Goal: Transaction & Acquisition: Purchase product/service

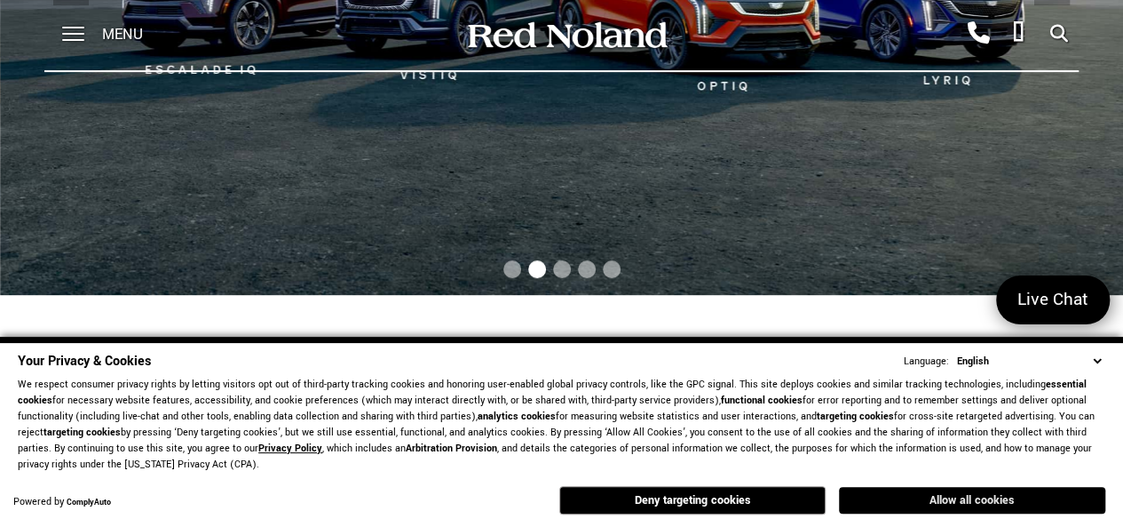
click at [929, 489] on button "Allow all cookies" at bounding box center [972, 500] width 266 height 27
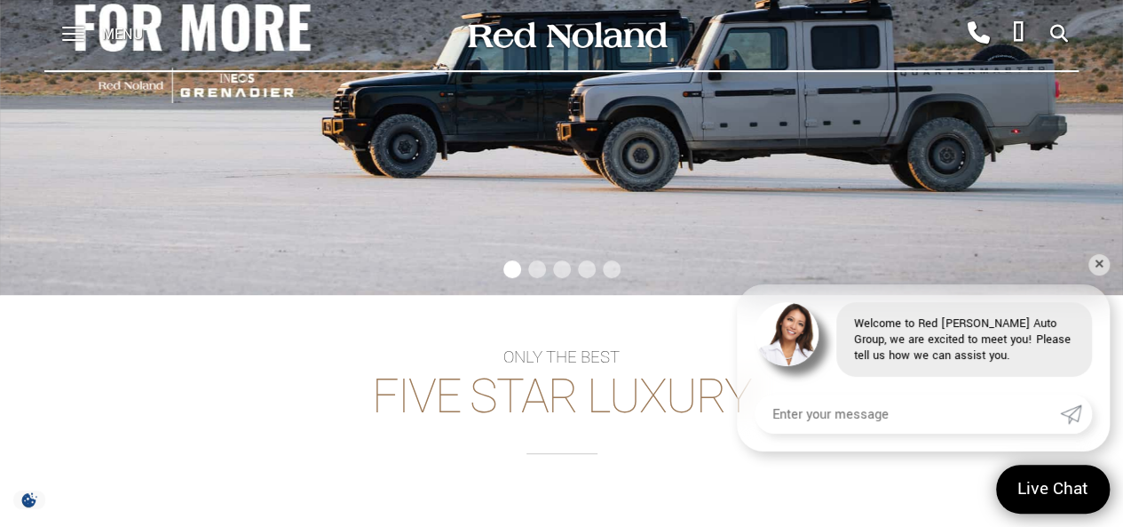
click at [99, 39] on div "Menu" at bounding box center [108, 35] width 129 height 71
click at [71, 42] on span at bounding box center [73, 35] width 22 height 71
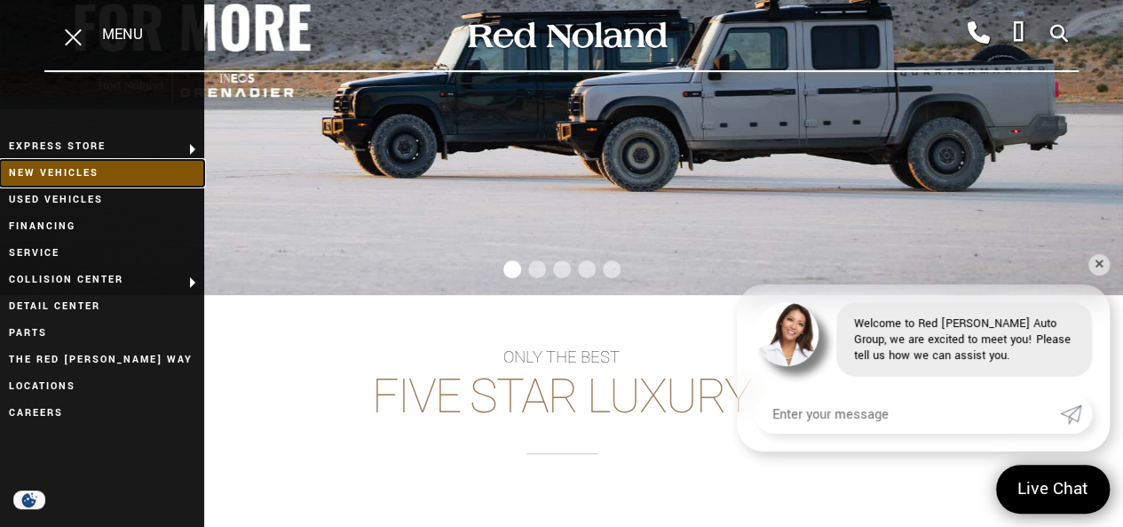
click at [115, 183] on link "New Vehicles" at bounding box center [102, 173] width 204 height 27
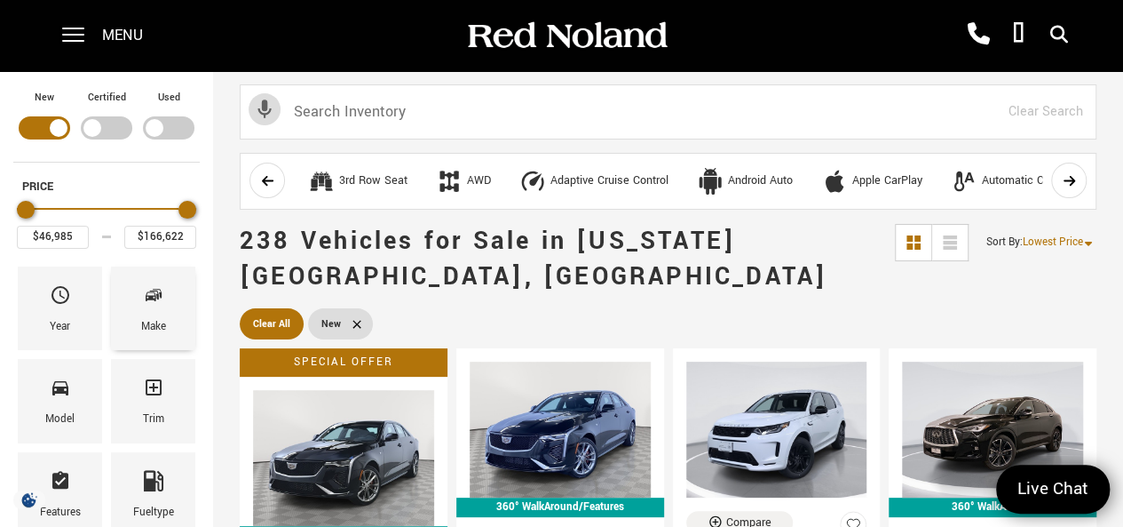
click at [150, 288] on icon "Make" at bounding box center [153, 294] width 21 height 21
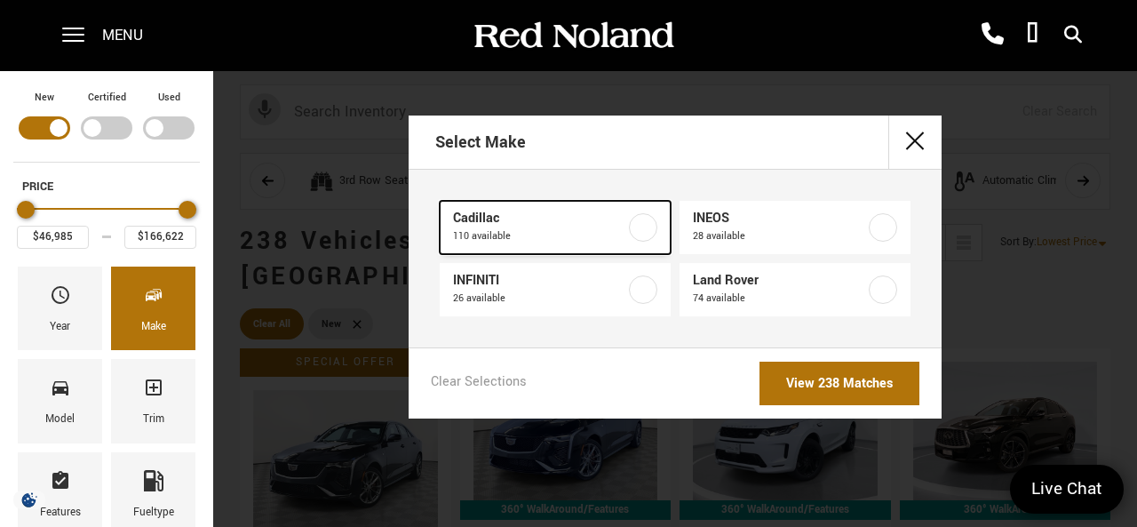
click at [641, 209] on link "Cadillac 110 available" at bounding box center [555, 227] width 231 height 53
type input "$158,810"
checkbox input "true"
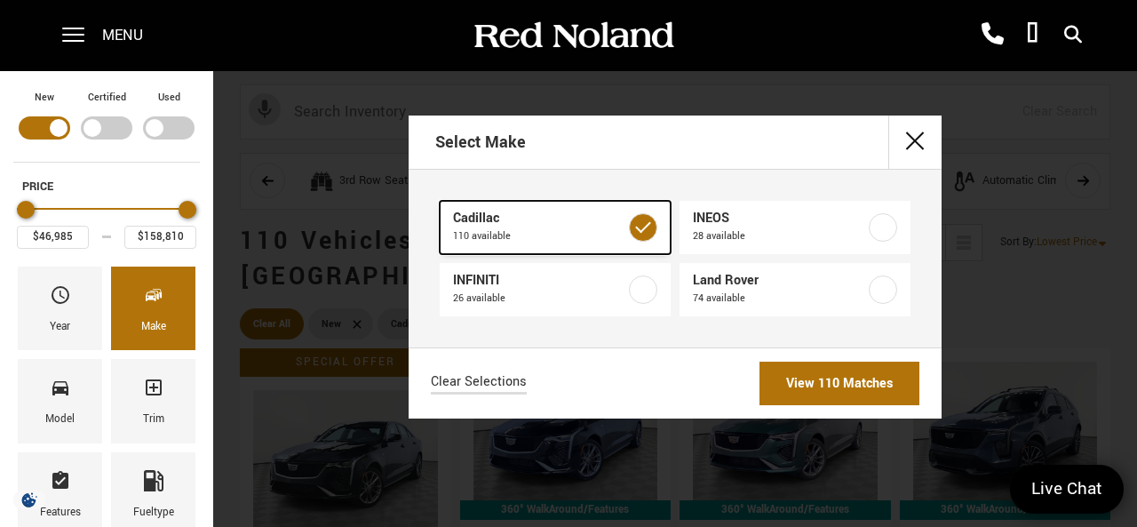
click at [641, 210] on link "Cadillac 110 available" at bounding box center [555, 227] width 231 height 53
type input "$166,622"
checkbox input "false"
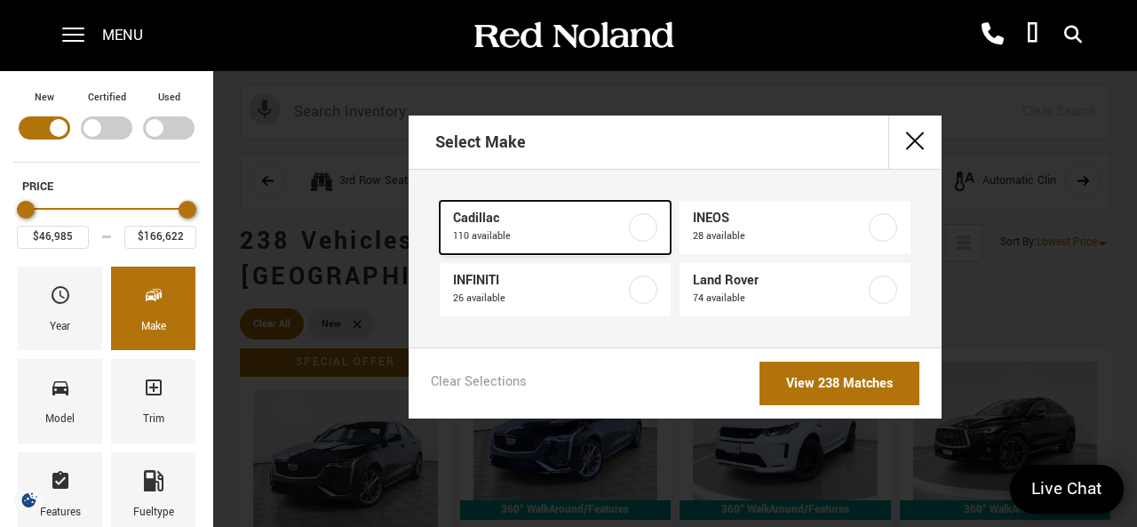
click at [641, 210] on link "Cadillac 110 available" at bounding box center [555, 227] width 231 height 53
type input "$158,810"
checkbox input "true"
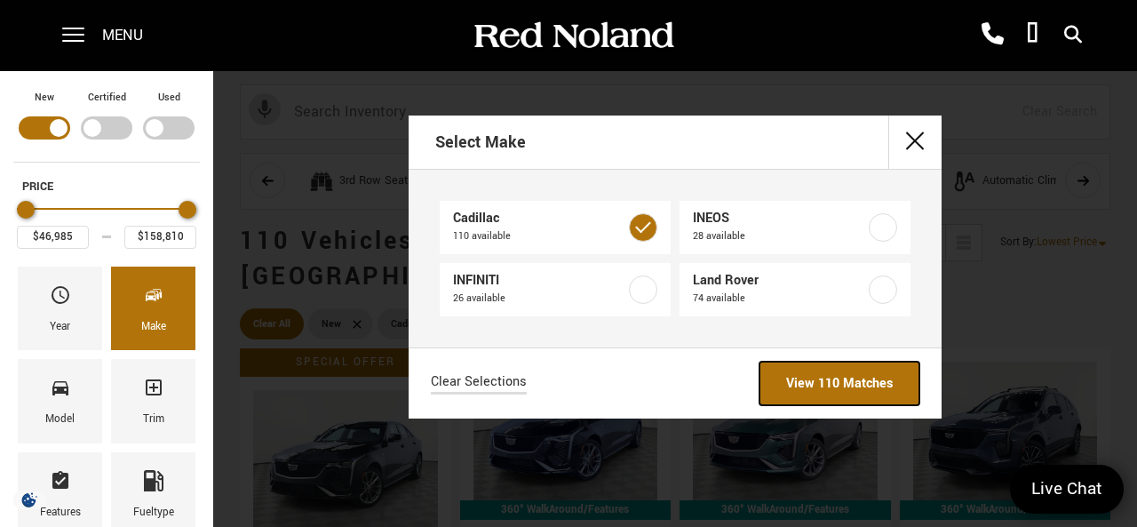
click at [796, 380] on link "View 110 Matches" at bounding box center [839, 383] width 160 height 44
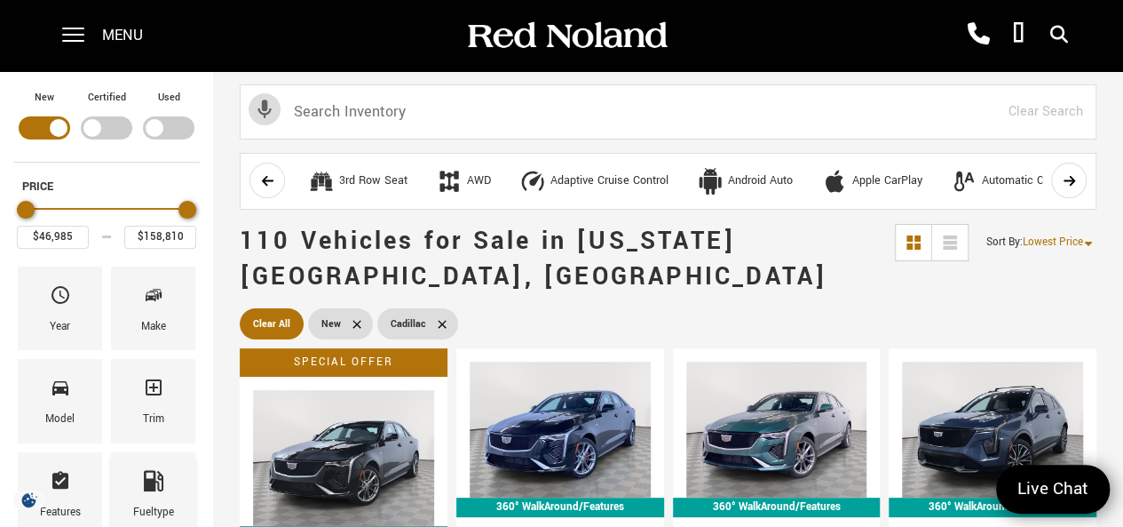
click at [139, 455] on div "Fueltype" at bounding box center [153, 493] width 84 height 83
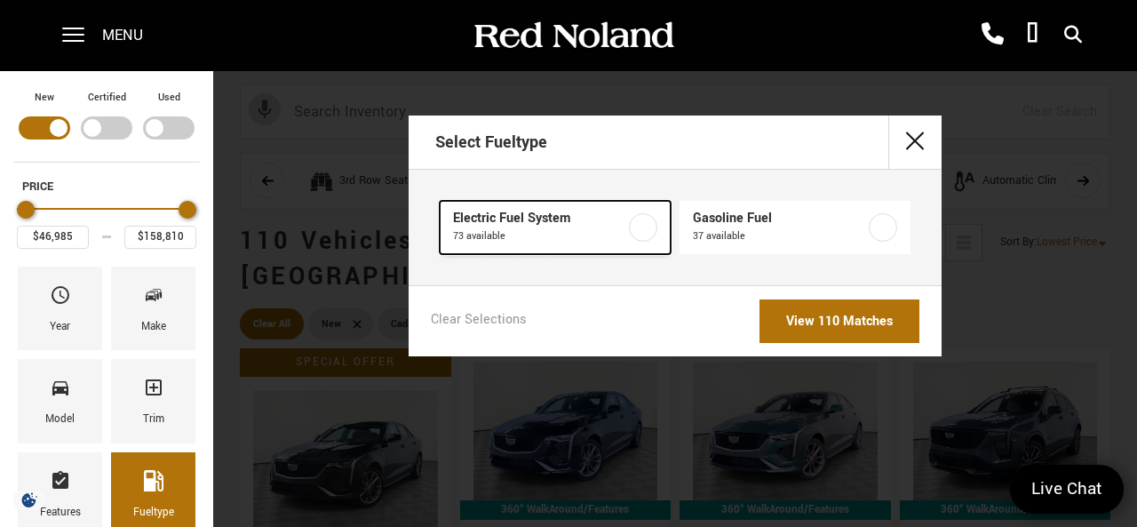
click at [630, 250] on link "Electric Fuel System 73 available" at bounding box center [555, 227] width 231 height 53
type input "$54,990"
checkbox input "true"
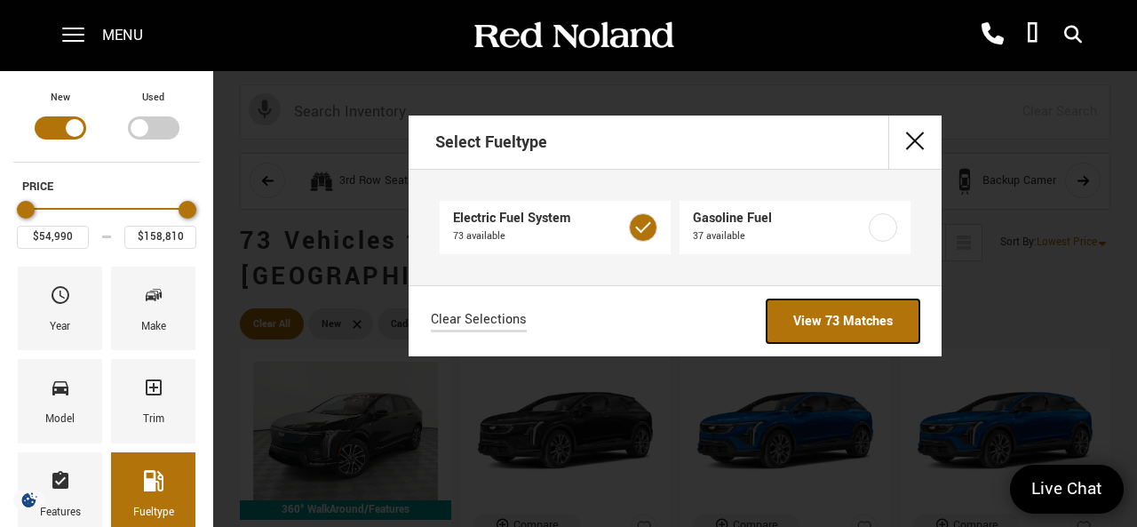
click at [871, 340] on link "View 73 Matches" at bounding box center [842, 321] width 153 height 44
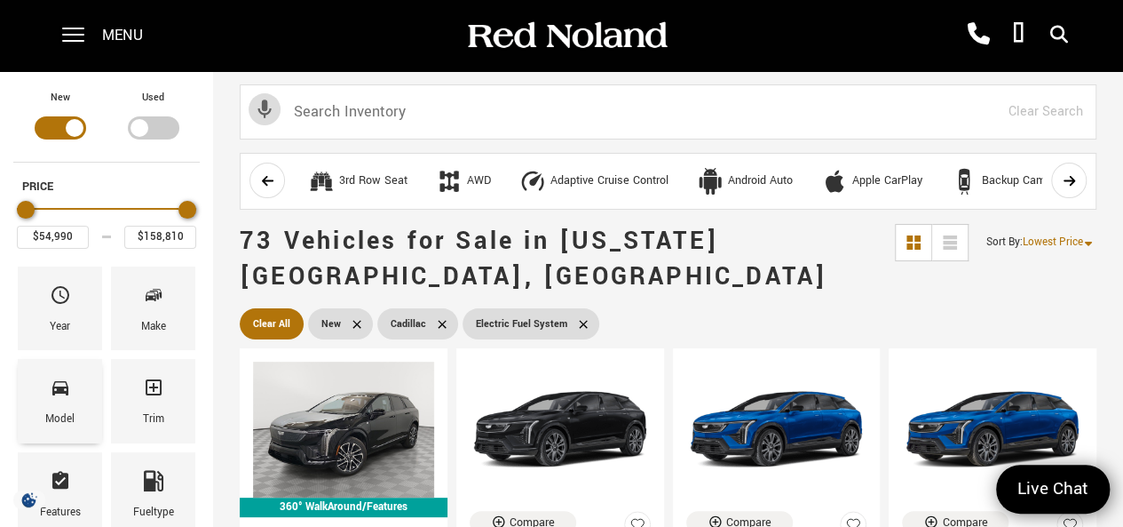
click at [40, 417] on div "Model" at bounding box center [60, 400] width 84 height 83
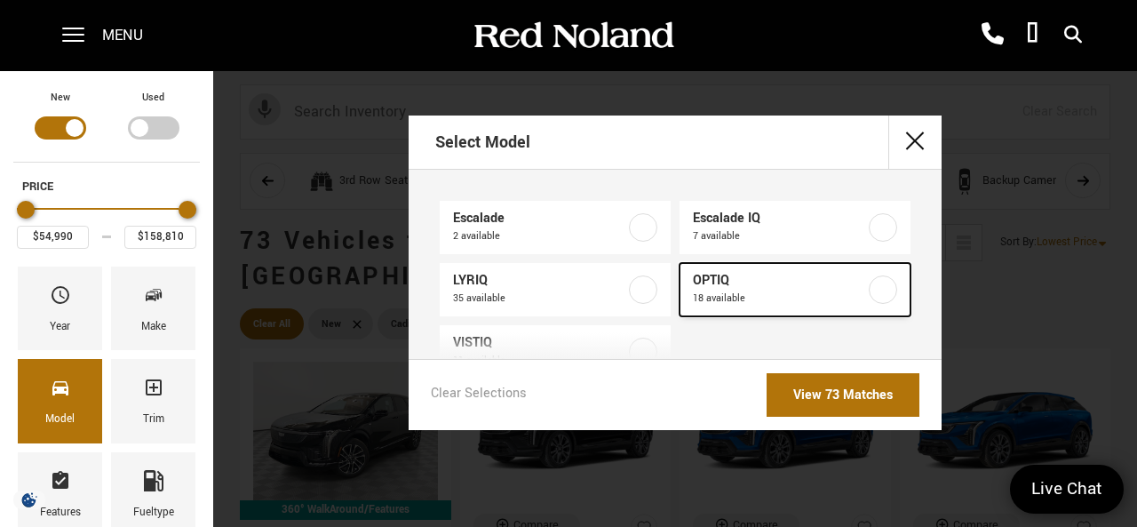
click at [730, 288] on span "OPTIQ" at bounding box center [780, 281] width 174 height 18
type input "$59,415"
checkbox input "true"
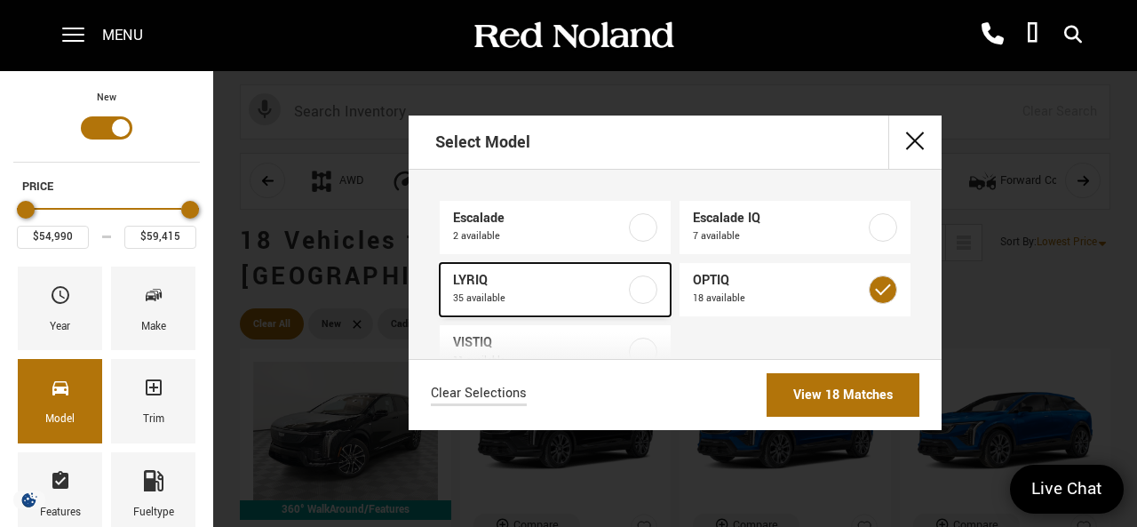
click at [568, 315] on link "LYRIQ 35 available" at bounding box center [555, 289] width 231 height 53
type input "$91,110"
checkbox input "true"
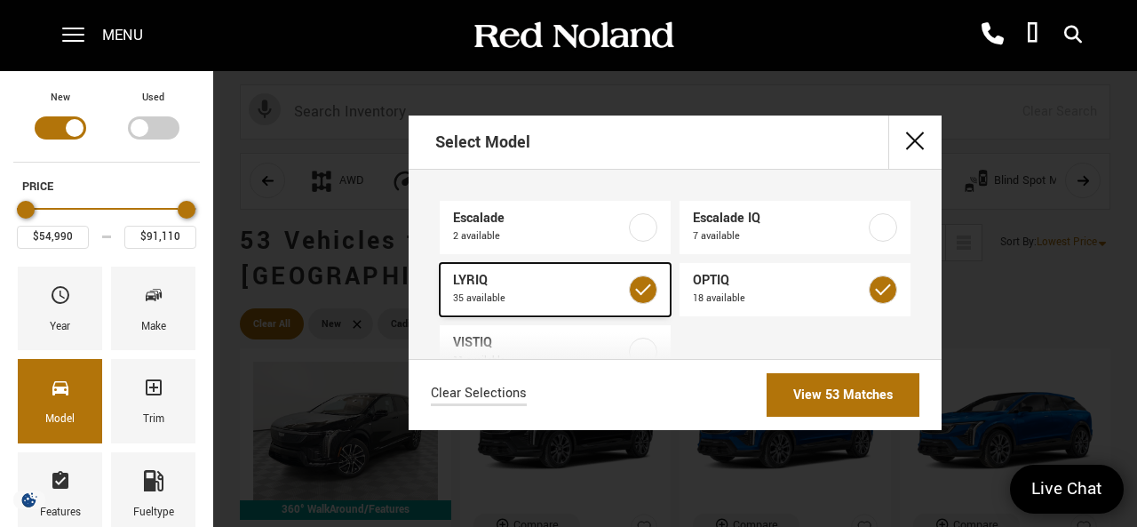
click at [542, 307] on link "LYRIQ 35 available" at bounding box center [555, 289] width 231 height 53
type input "$59,415"
checkbox input "false"
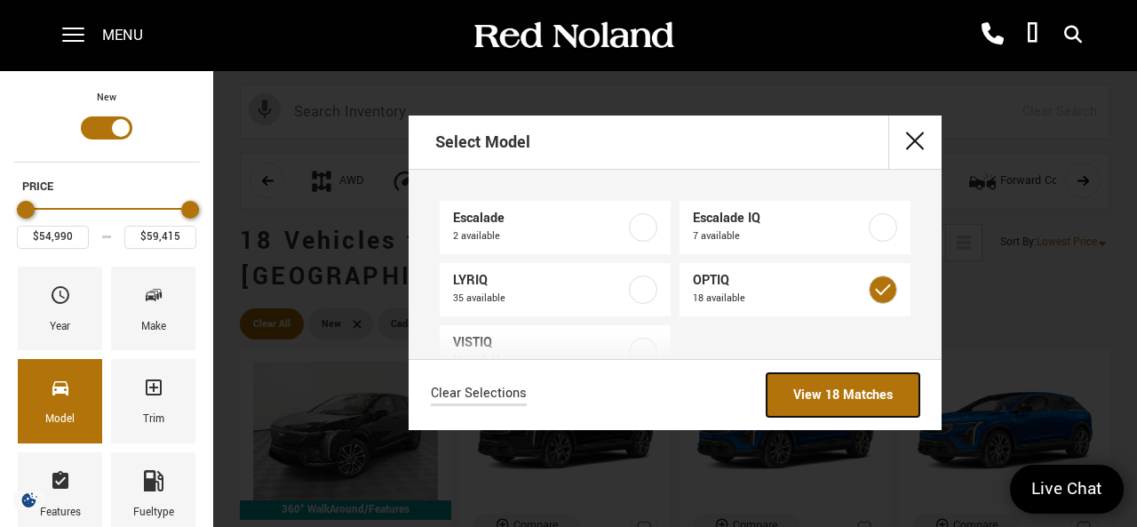
click at [868, 397] on link "View 18 Matches" at bounding box center [842, 395] width 153 height 44
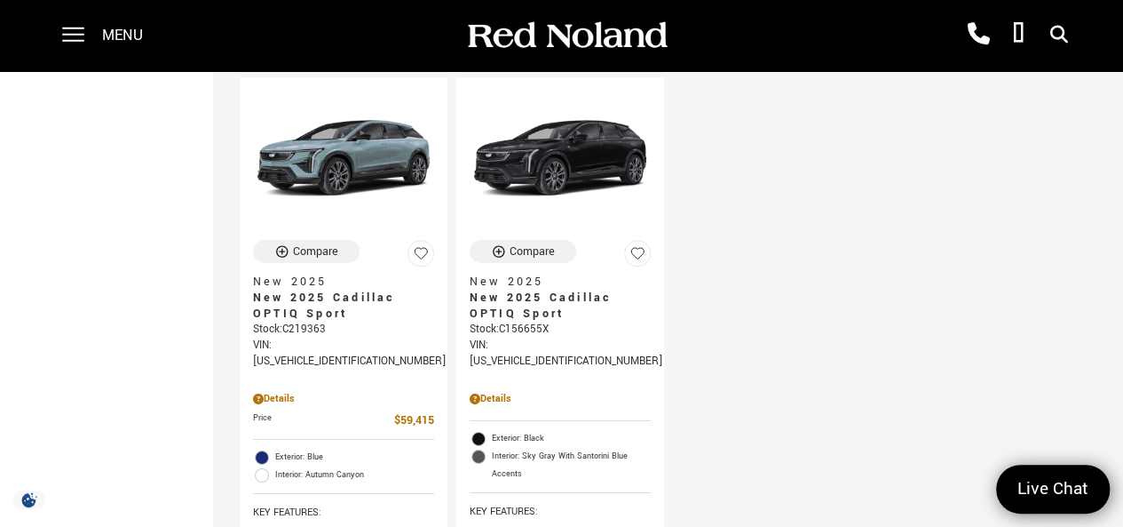
scroll to position [2806, 0]
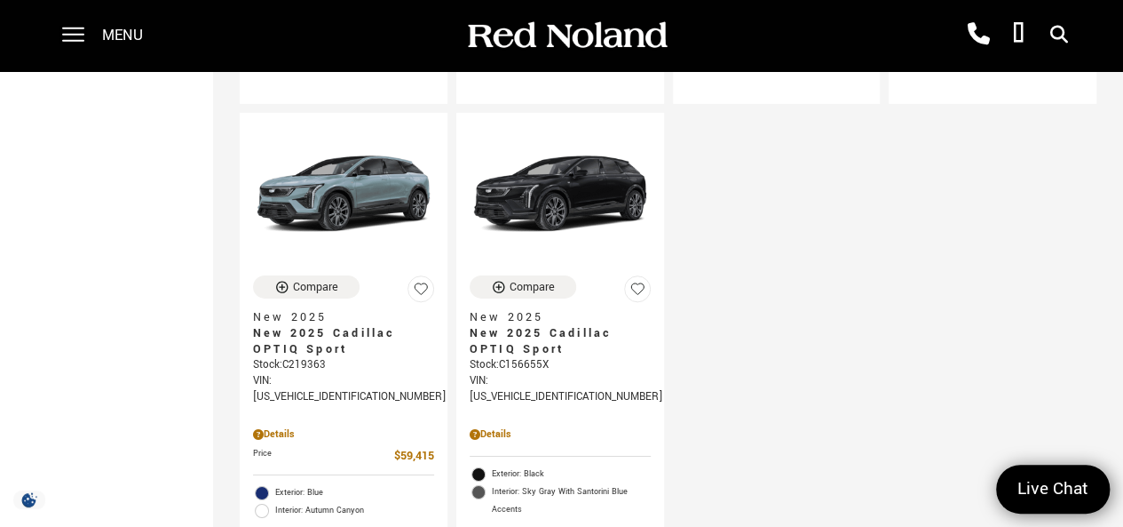
click at [390, 44] on div "Menu Red Noland Cadillac (719) 633-4633 Red Noland INEOS Grenadier (719) 444-88…" at bounding box center [561, 35] width 1034 height 71
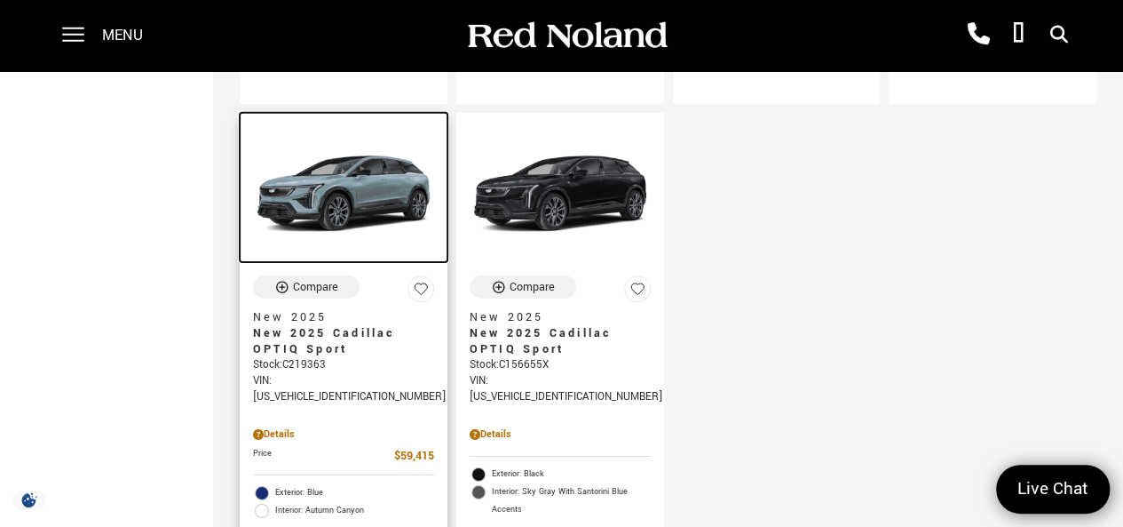
click at [337, 126] on img at bounding box center [343, 194] width 181 height 136
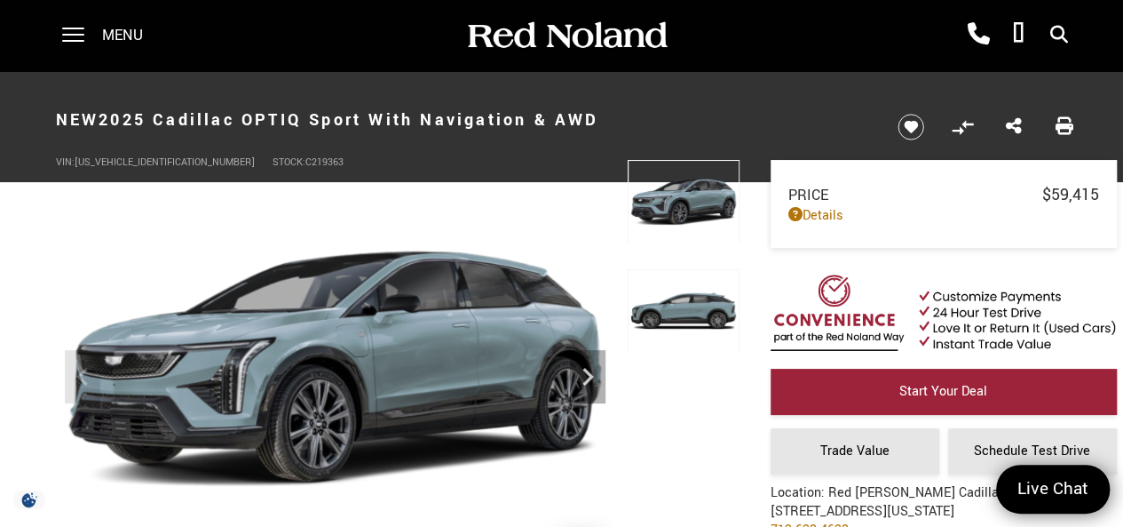
scroll to position [36, 0]
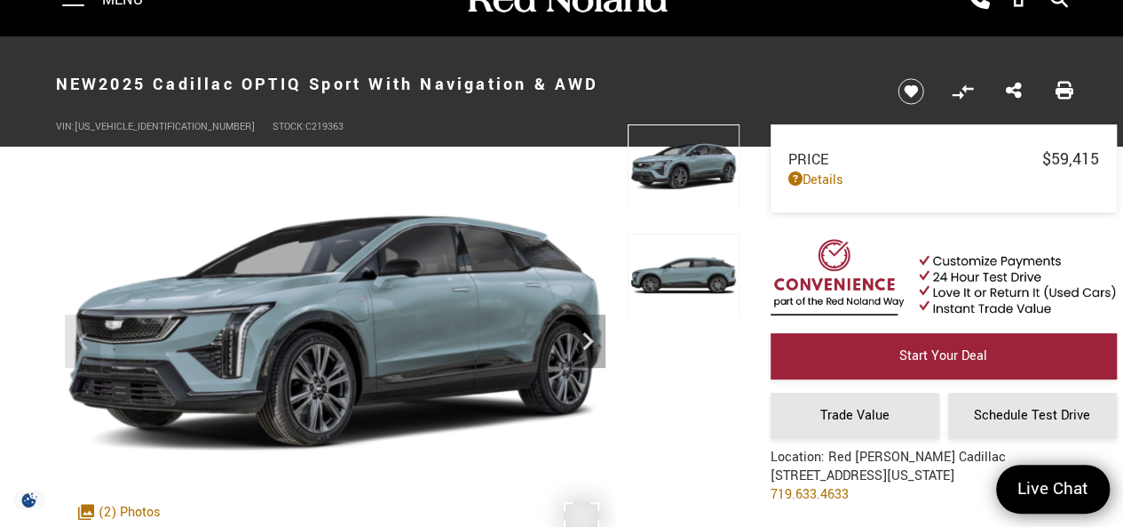
click at [540, 160] on img at bounding box center [335, 333] width 558 height 419
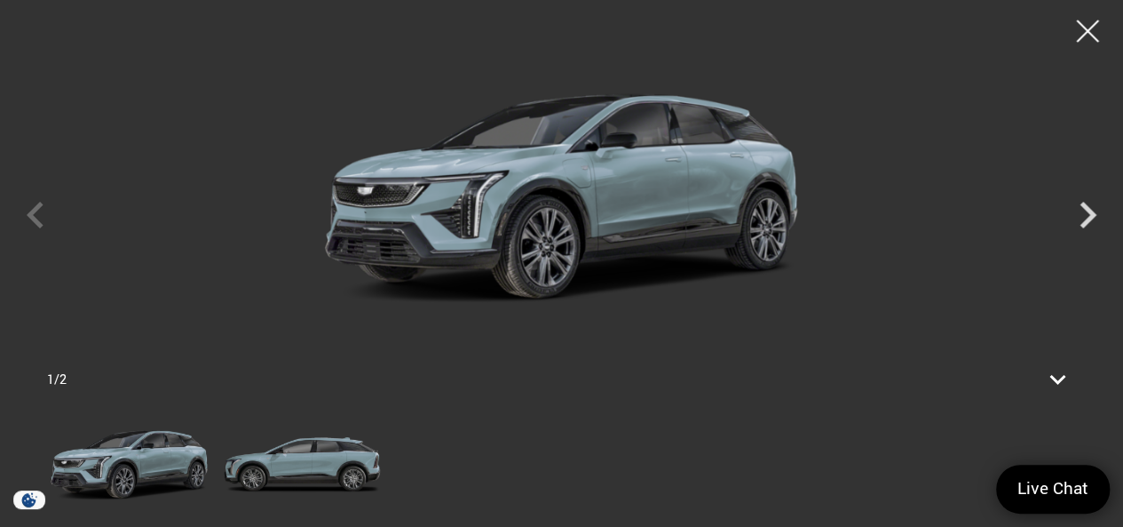
click at [1080, 441] on div "1 / 2" at bounding box center [561, 263] width 1123 height 527
click at [1098, 220] on icon "Next" at bounding box center [1087, 214] width 53 height 53
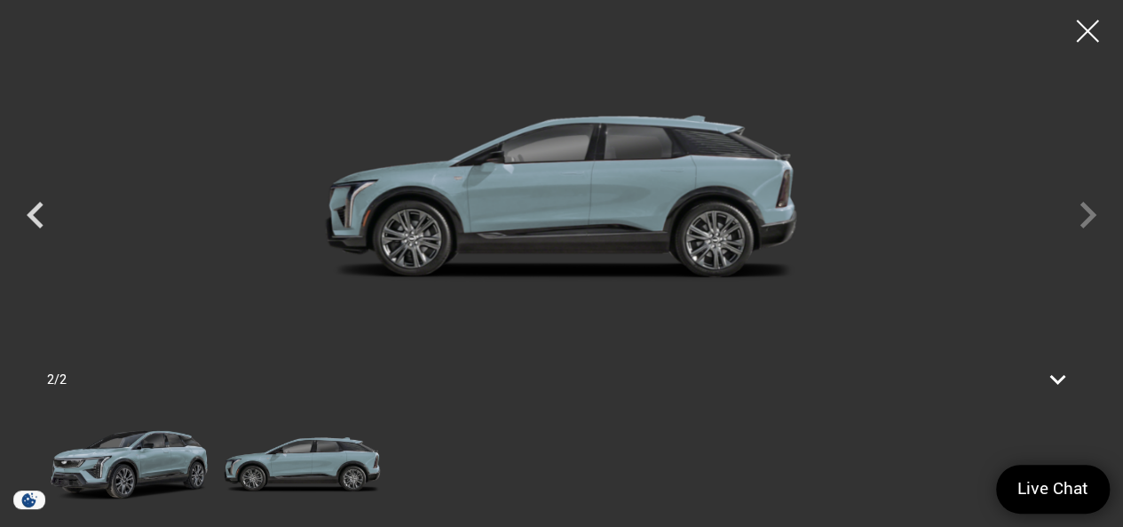
click at [1098, 220] on div at bounding box center [561, 198] width 1123 height 371
click at [1098, 17] on div at bounding box center [1088, 31] width 47 height 47
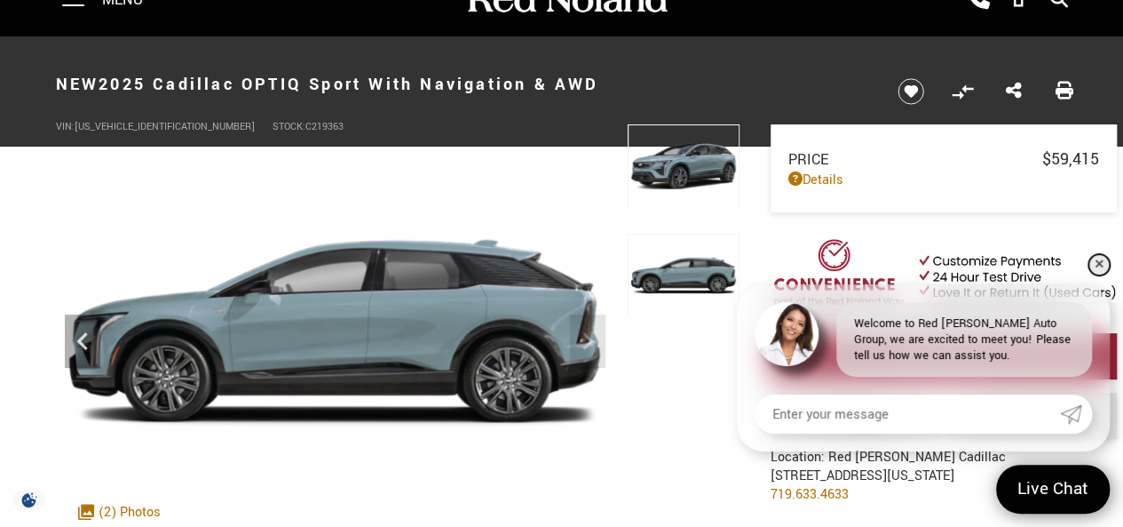
click at [1100, 263] on link "✕" at bounding box center [1099, 264] width 21 height 21
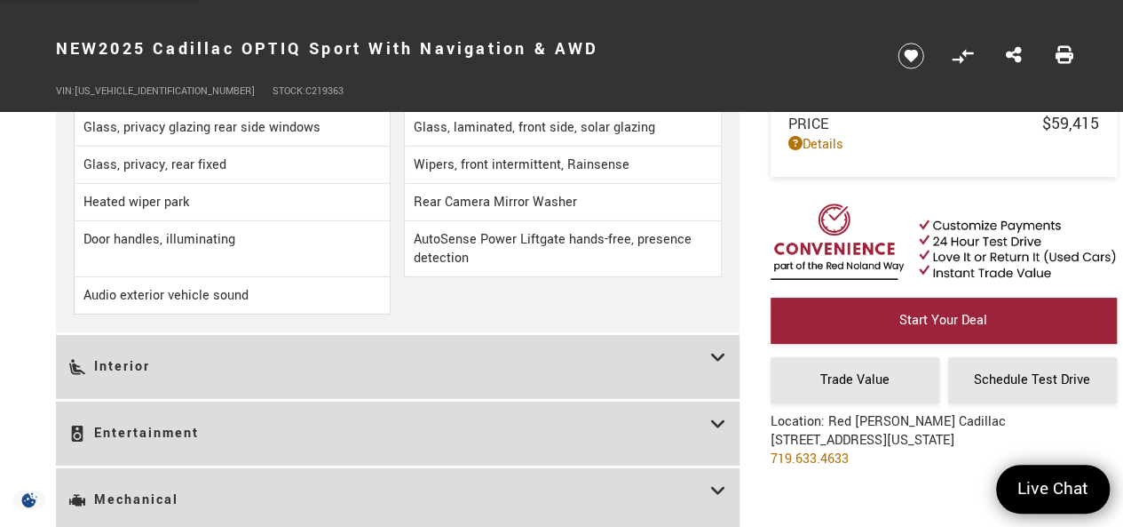
scroll to position [2770, 0]
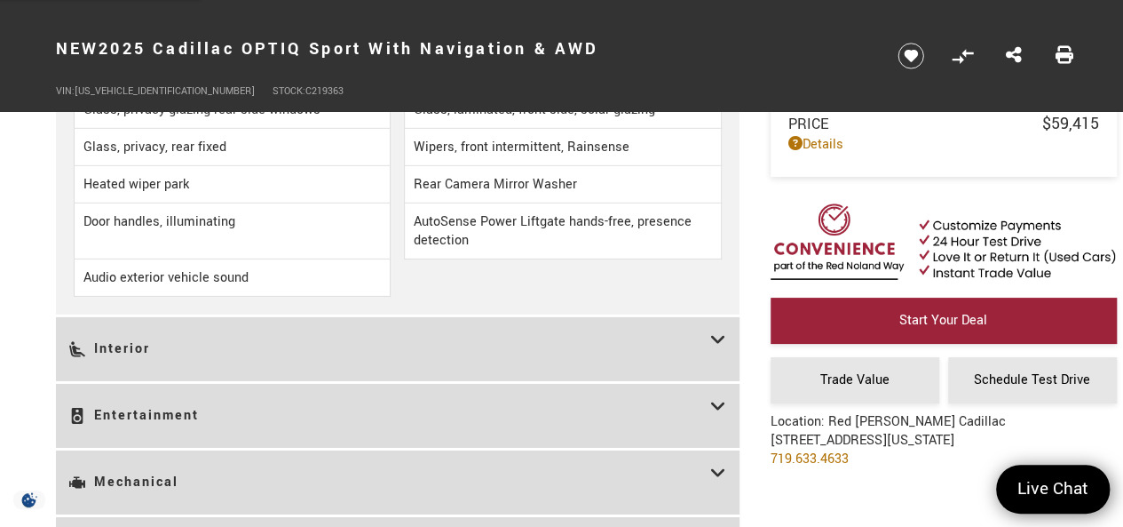
click at [574, 314] on ul "Wheel, spare, none Tire, spare, none Glass roof, fixed, with power shade Moldin…" at bounding box center [398, 44] width 684 height 540
click at [570, 344] on h3 "Interior" at bounding box center [389, 348] width 641 height 37
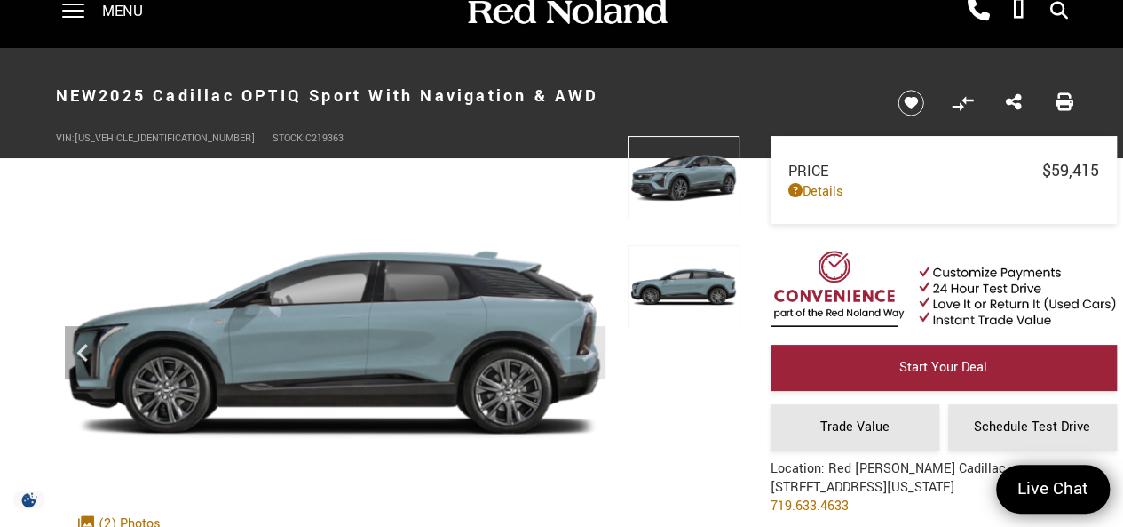
scroll to position [0, 0]
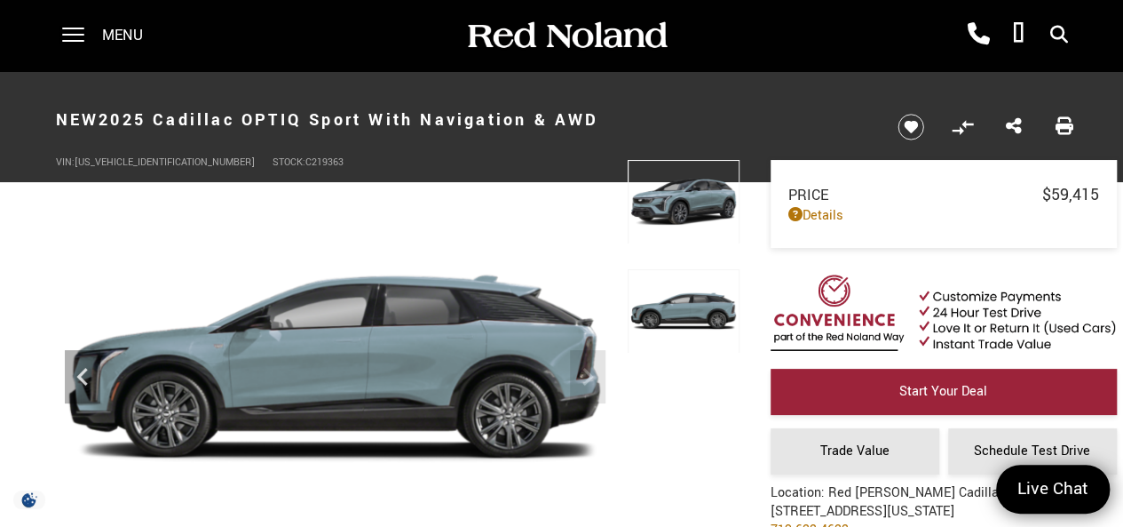
click at [748, 269] on div "Price $59,415 Disclaimer: Tax, Title, and License not included in vehicle price…" at bounding box center [917, 325] width 355 height 508
click at [82, 39] on span at bounding box center [73, 35] width 22 height 71
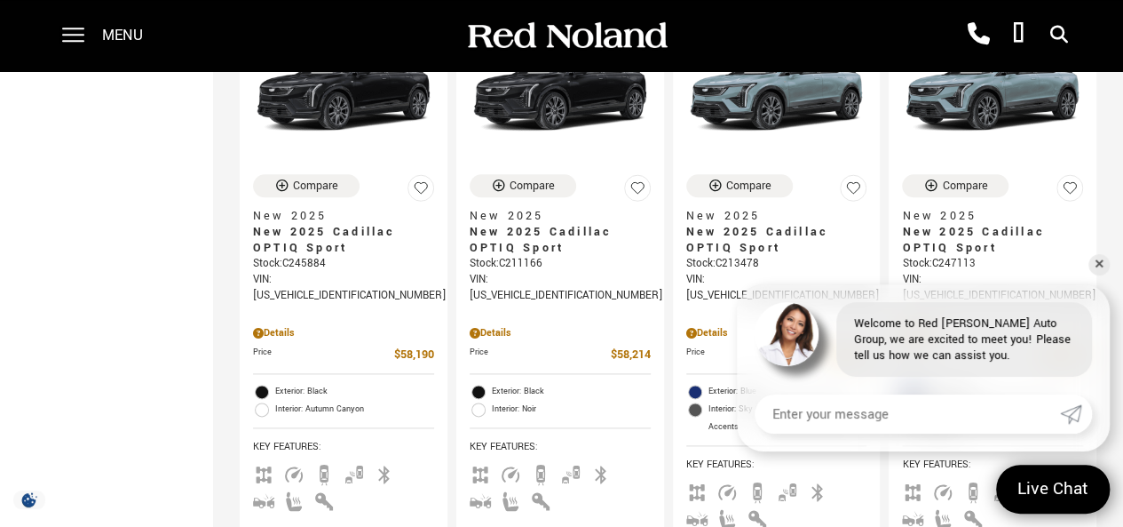
scroll to position [994, 0]
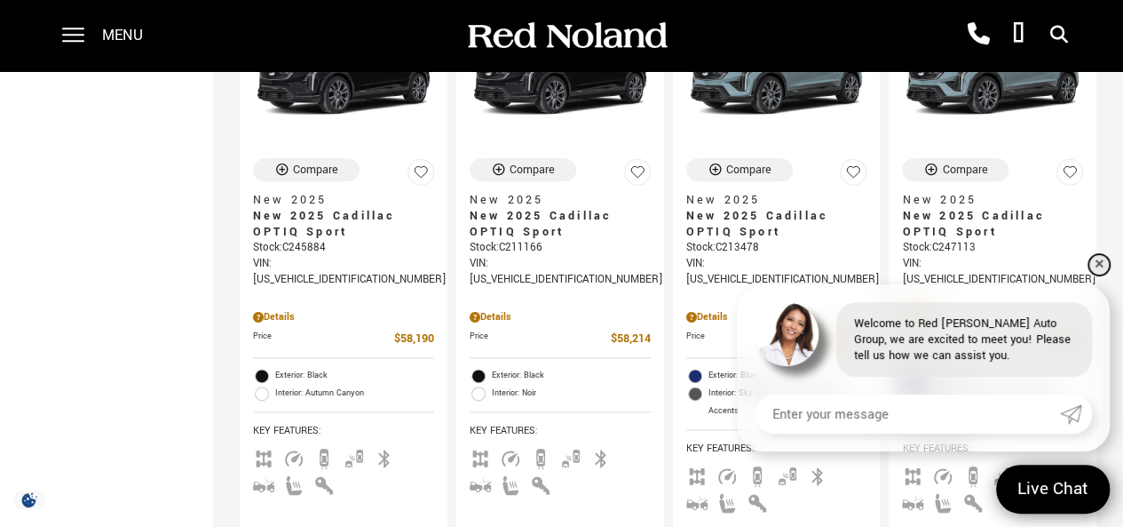
click at [1099, 264] on link "✕" at bounding box center [1099, 264] width 21 height 21
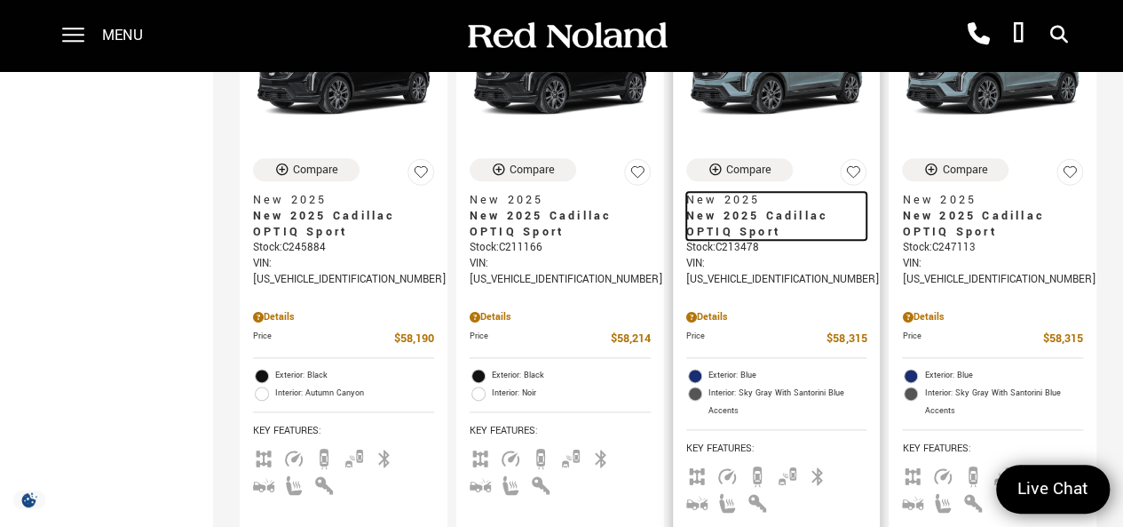
click at [737, 192] on span "New 2025" at bounding box center [770, 200] width 168 height 16
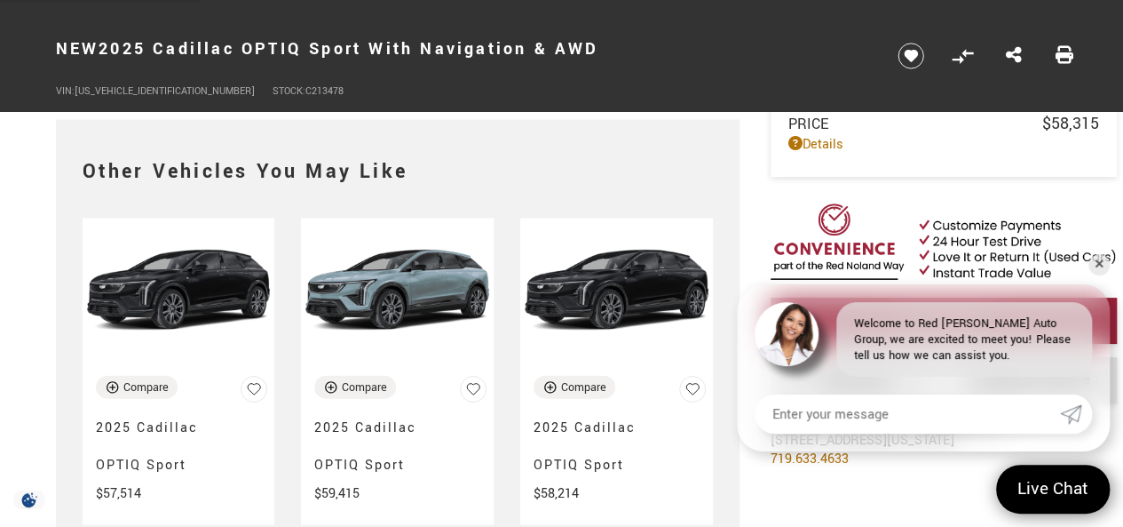
scroll to position [5114, 0]
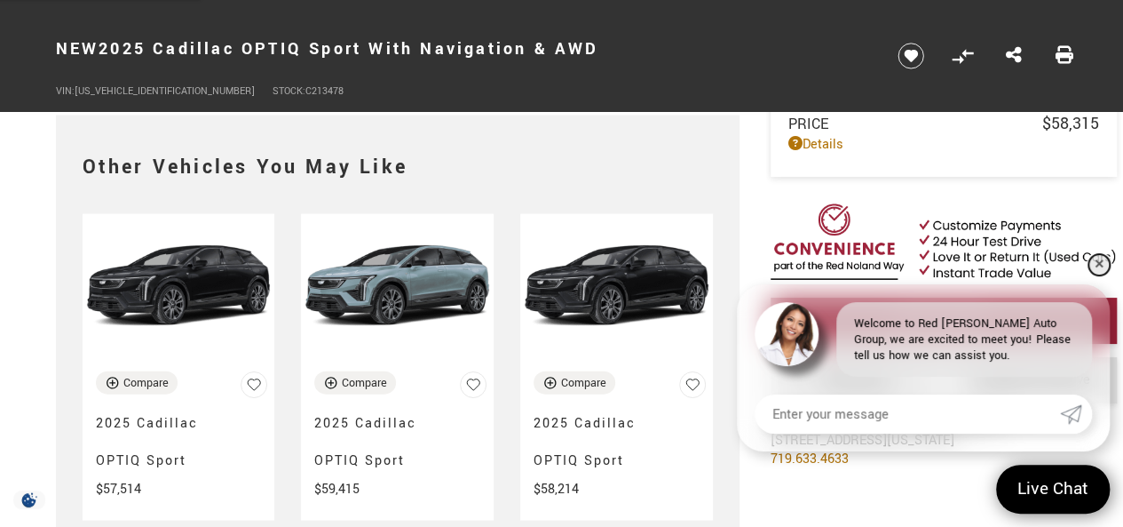
click at [1099, 266] on link "✕" at bounding box center [1099, 264] width 21 height 21
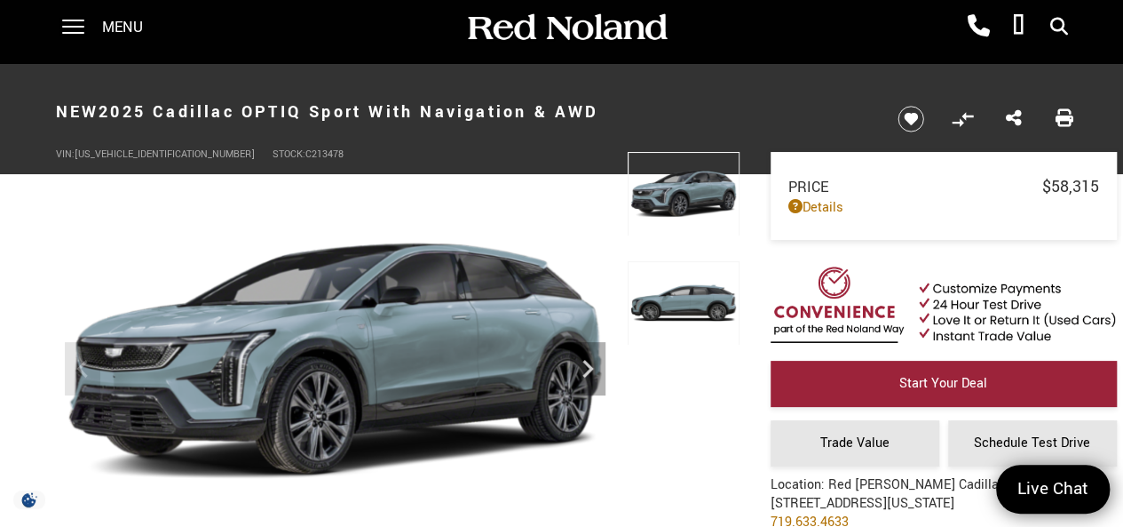
scroll to position [0, 0]
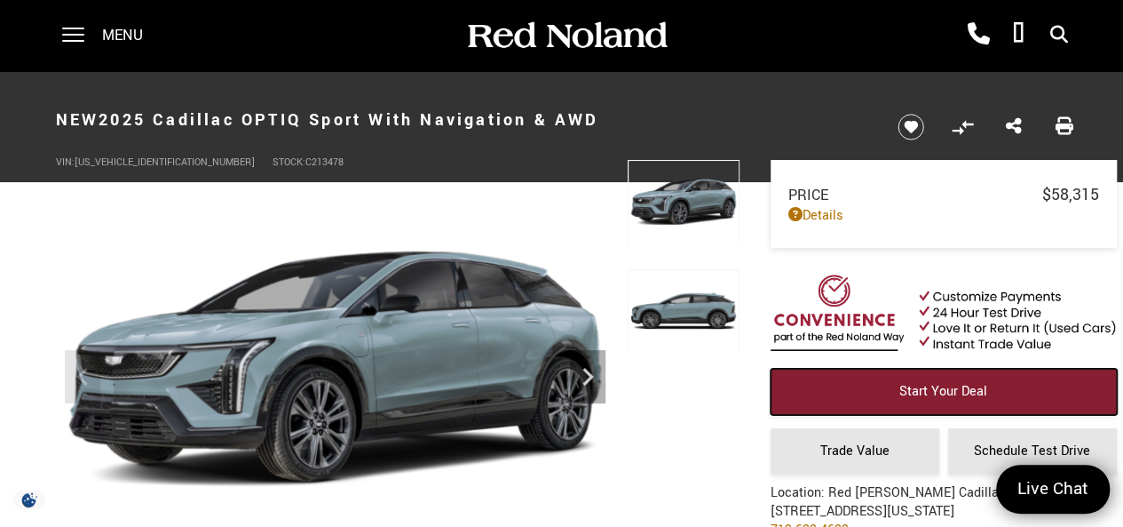
click at [788, 381] on link "Start Your Deal" at bounding box center [944, 391] width 346 height 46
